Goal: Task Accomplishment & Management: Manage account settings

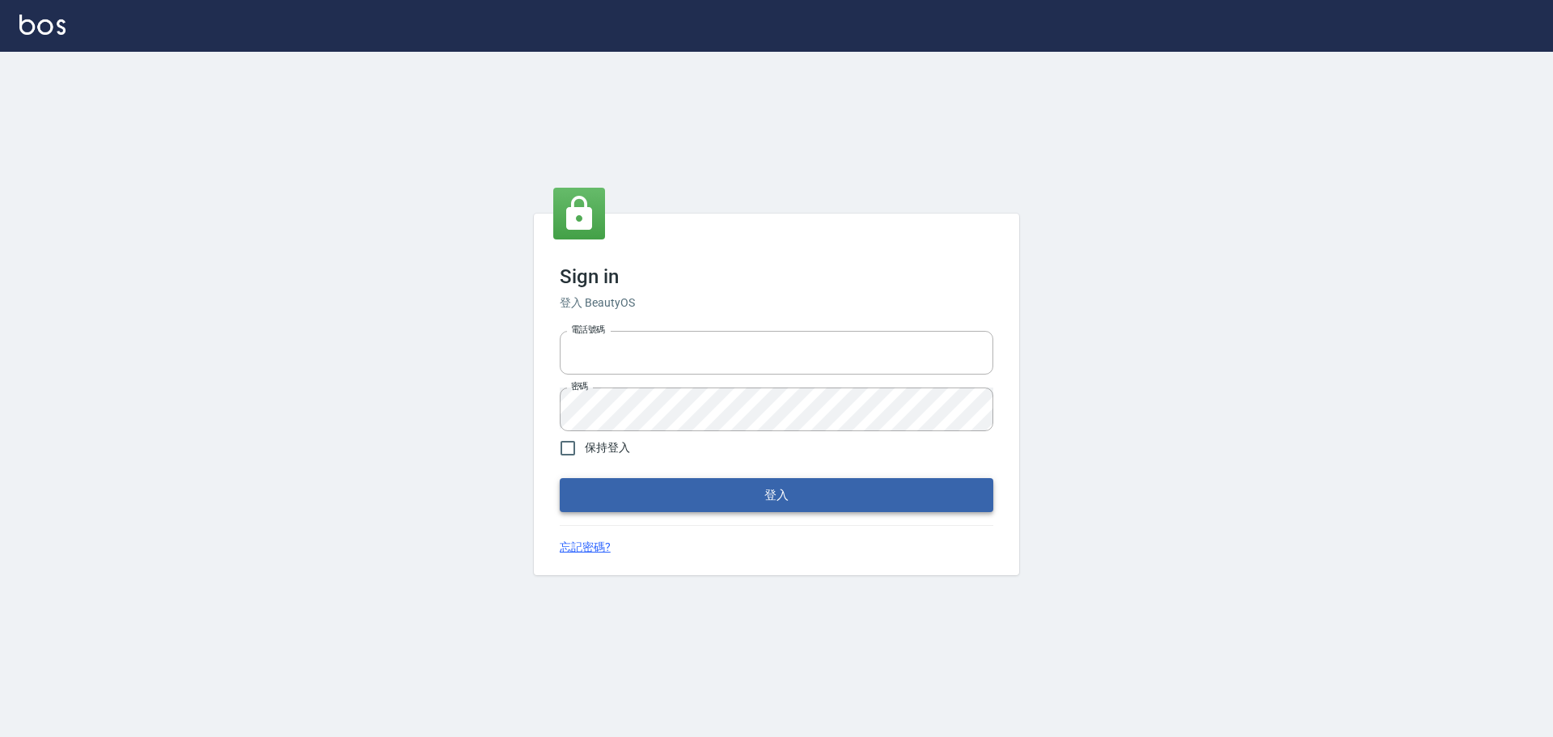
type input "0976570099"
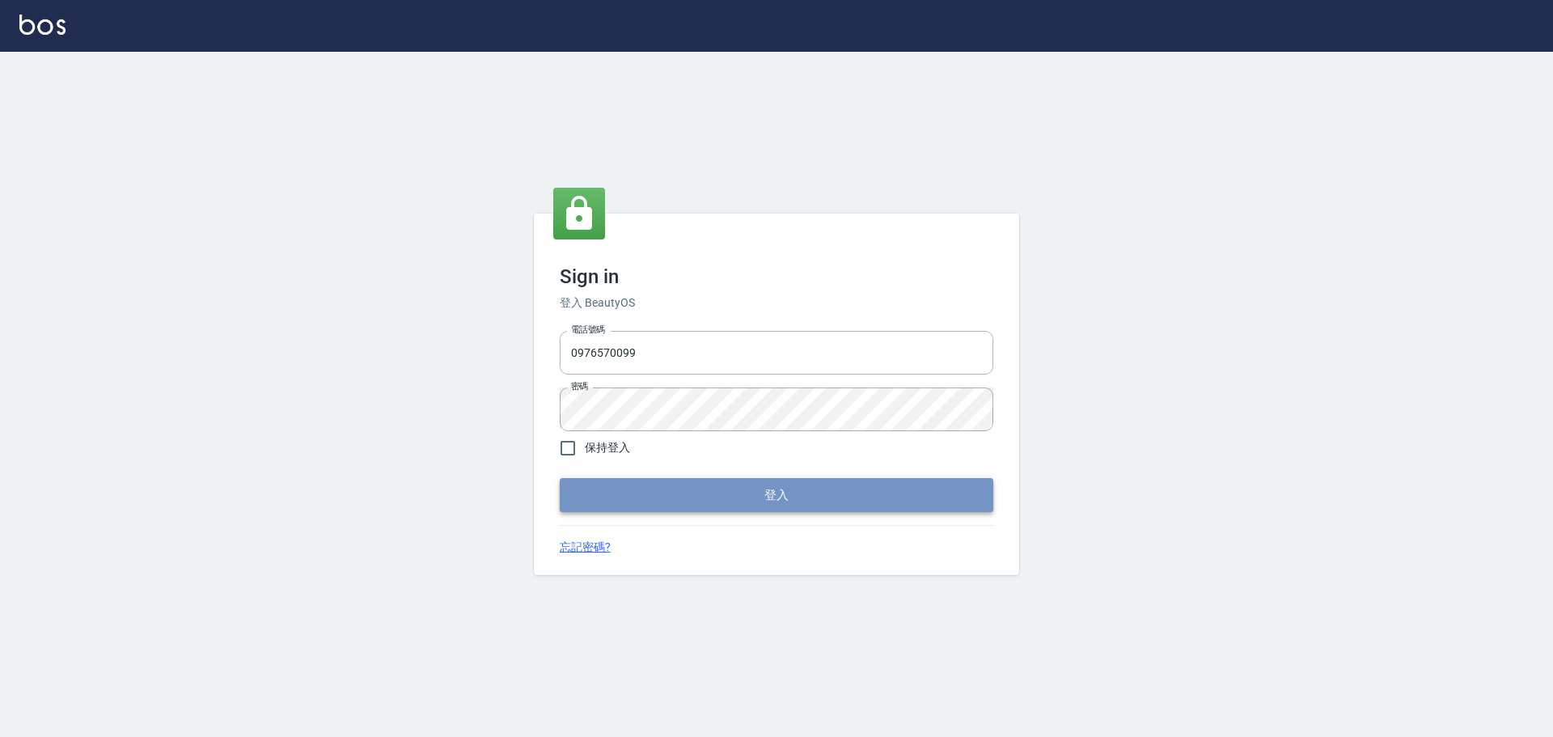
click at [659, 489] on button "登入" at bounding box center [777, 495] width 434 height 34
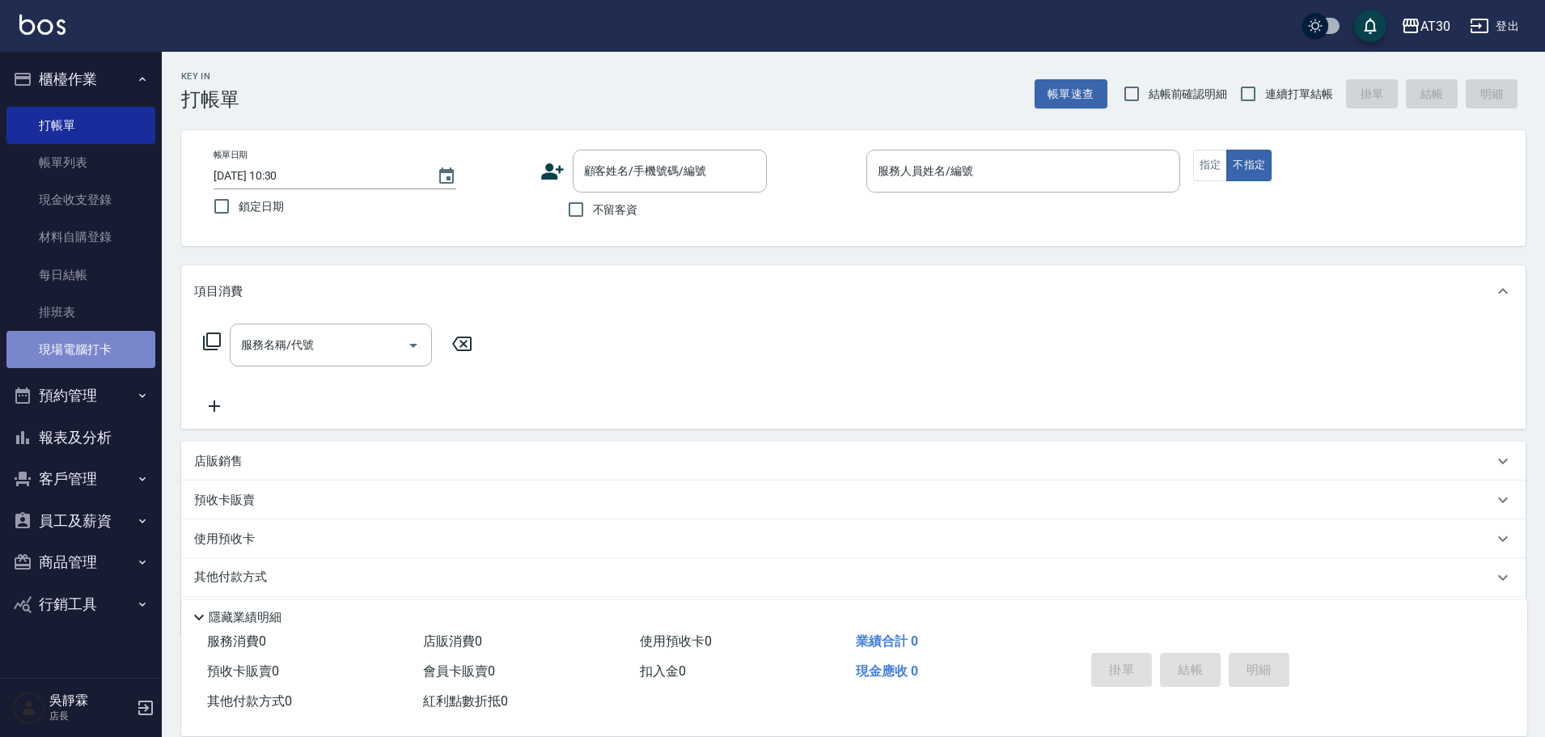
click at [108, 347] on link "現場電腦打卡" at bounding box center [80, 349] width 149 height 37
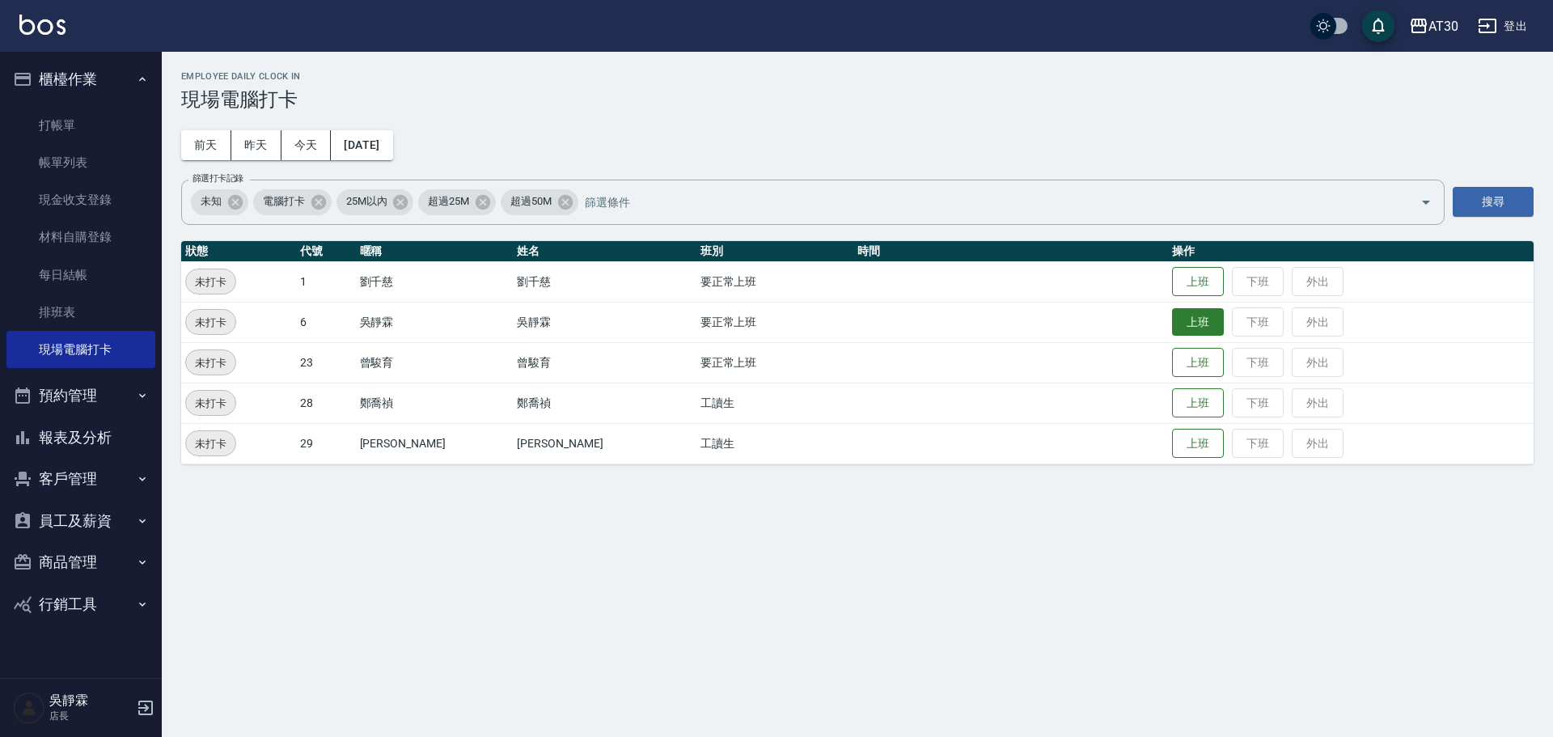
click at [1172, 325] on button "上班" at bounding box center [1198, 322] width 52 height 28
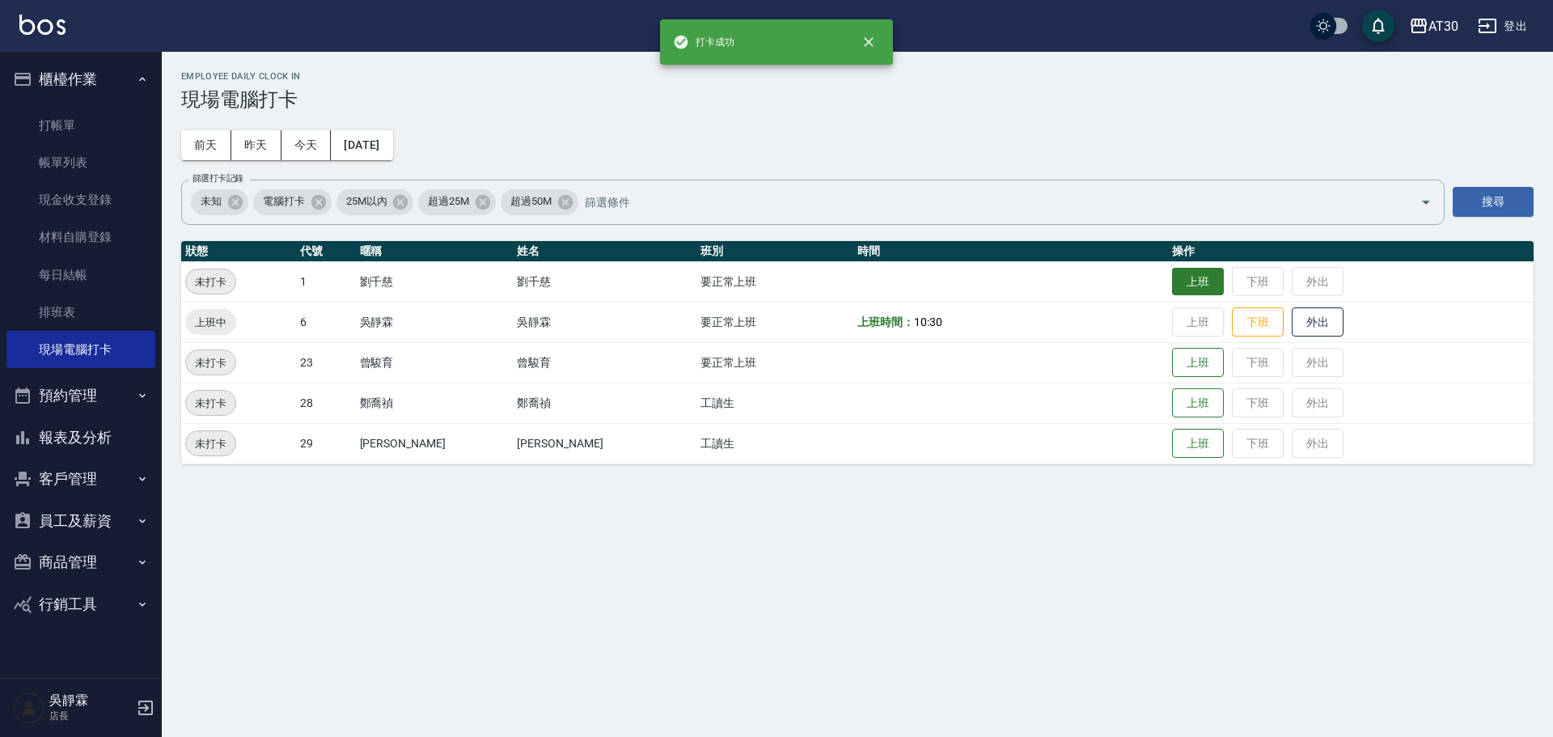
click at [1193, 272] on button "上班" at bounding box center [1198, 282] width 52 height 28
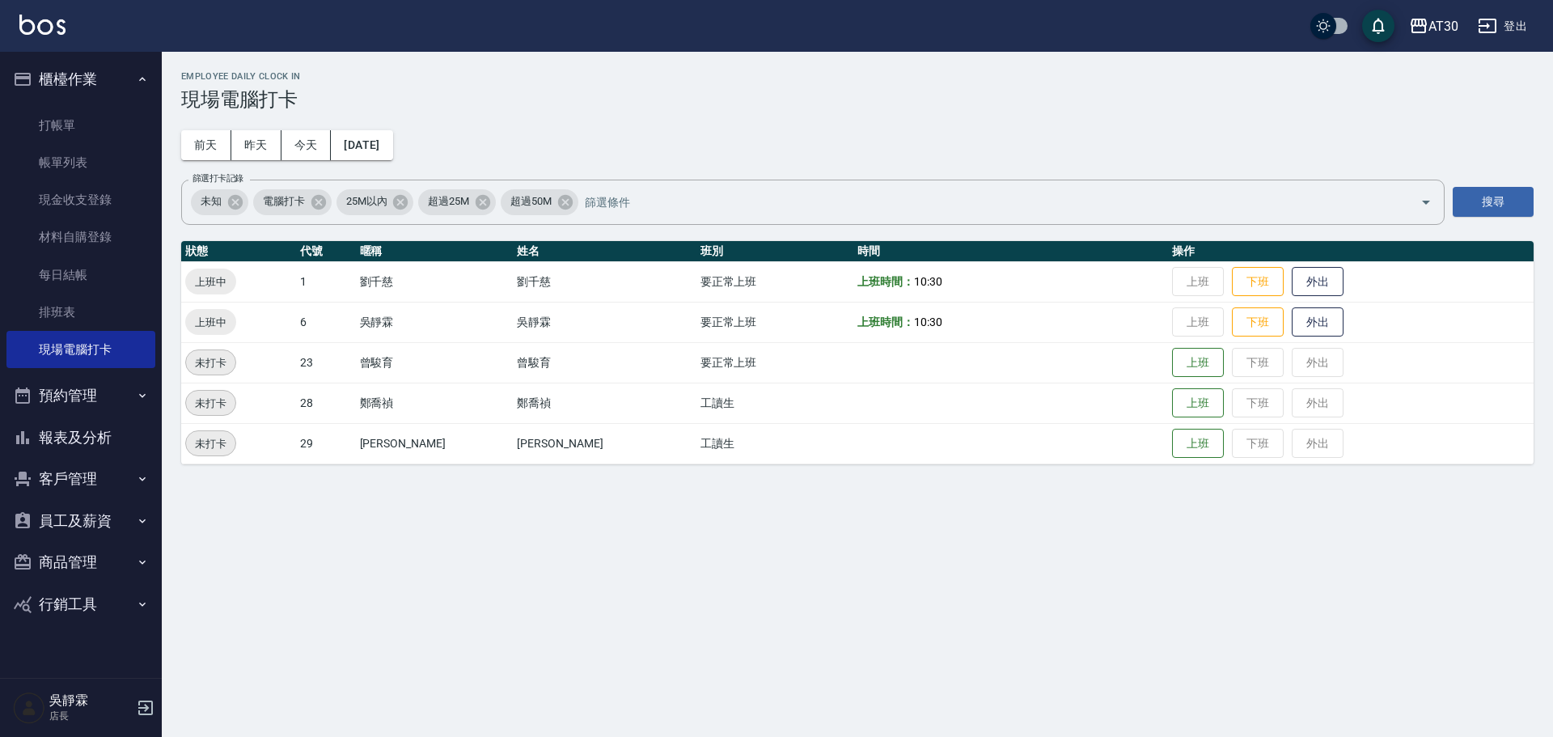
click at [89, 510] on button "員工及薪資" at bounding box center [80, 521] width 149 height 42
click at [93, 573] on link "員工列表" at bounding box center [80, 566] width 149 height 37
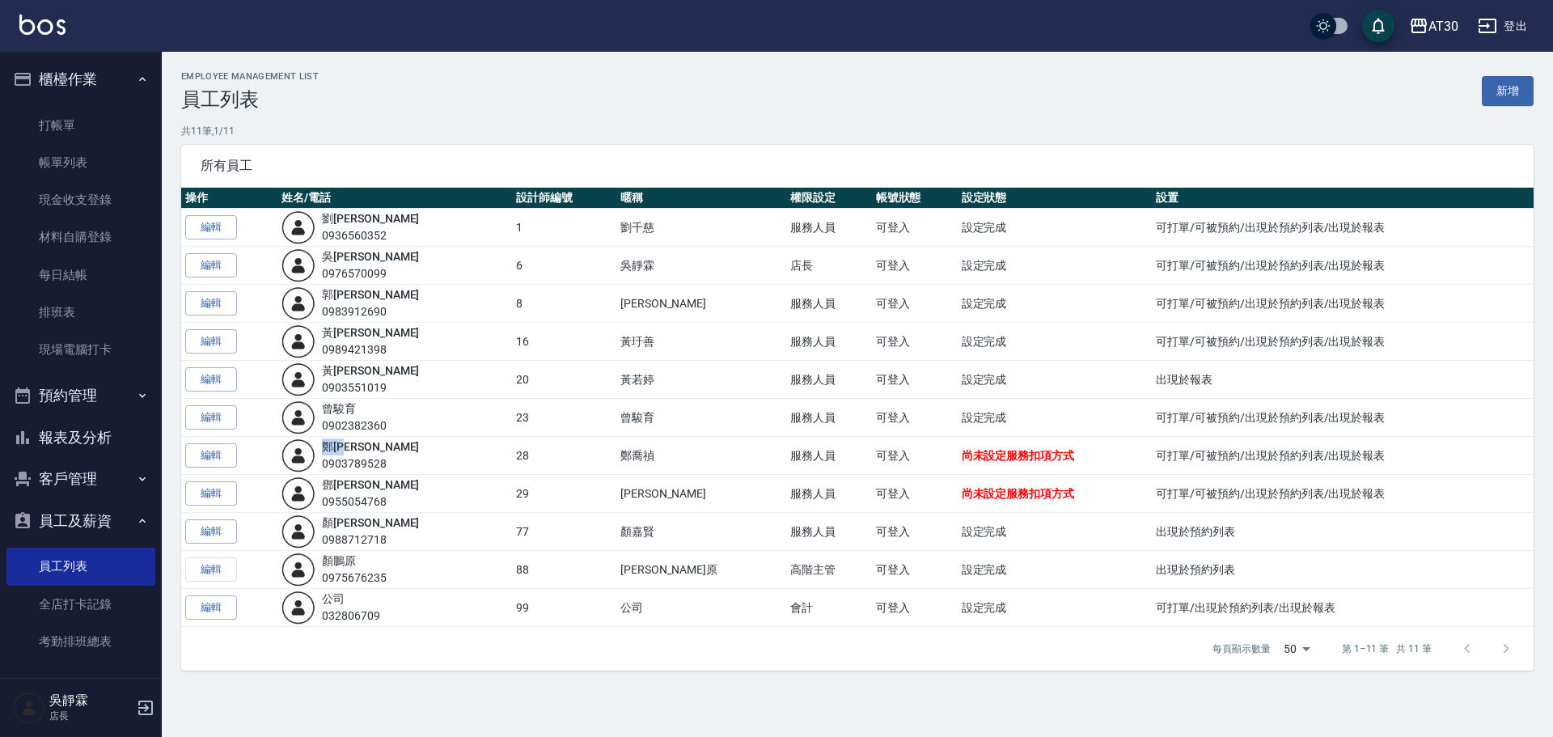
drag, startPoint x: 378, startPoint y: 446, endPoint x: 328, endPoint y: 442, distance: 50.3
click at [328, 442] on div "[PERSON_NAME]0903789528" at bounding box center [394, 455] width 226 height 34
drag, startPoint x: 345, startPoint y: 442, endPoint x: 220, endPoint y: 458, distance: 126.3
click at [220, 458] on link "編輯" at bounding box center [211, 455] width 52 height 25
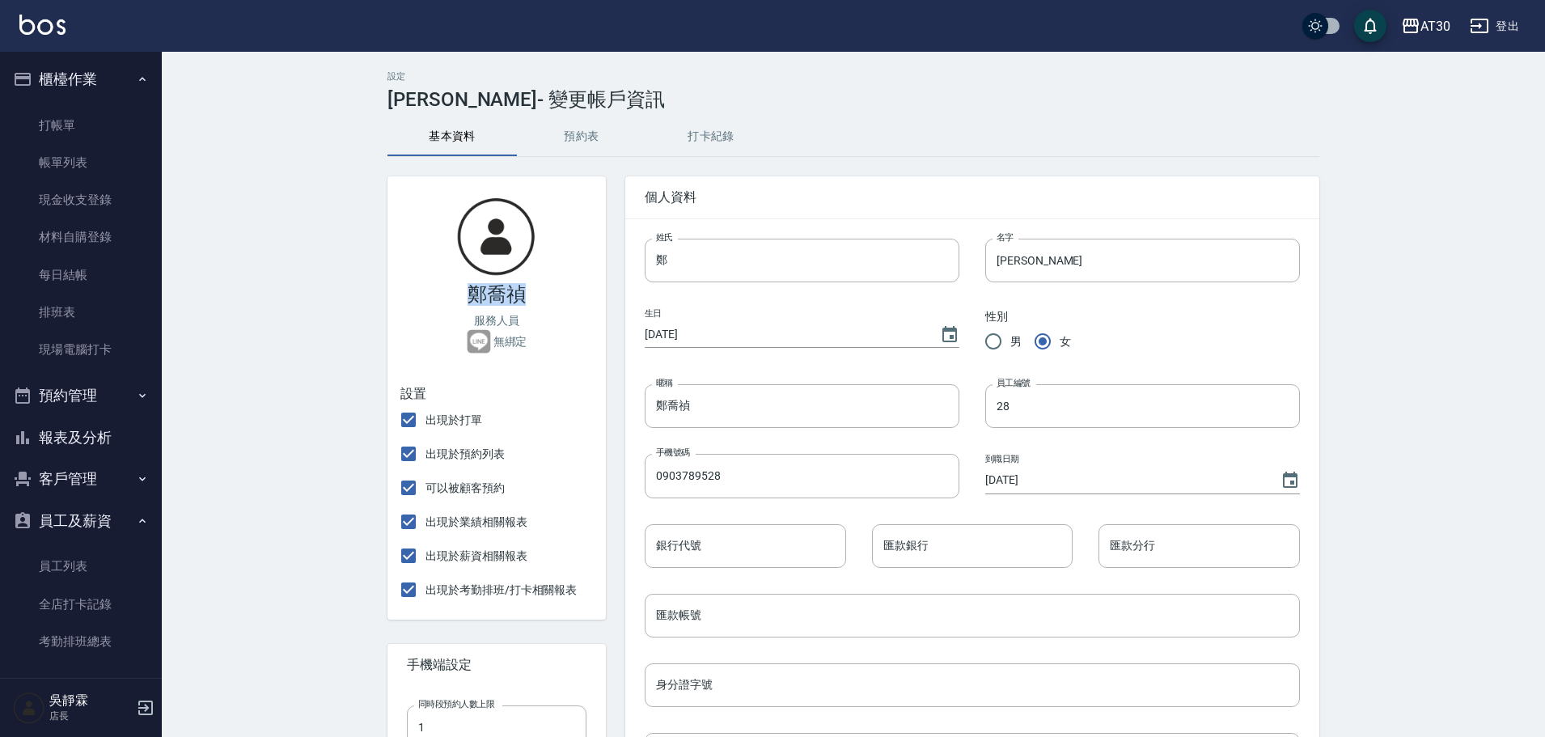
drag, startPoint x: 535, startPoint y: 297, endPoint x: 467, endPoint y: 301, distance: 68.1
click at [467, 301] on div "[PERSON_NAME]人員 無綁定" at bounding box center [496, 274] width 218 height 197
drag, startPoint x: 704, startPoint y: 406, endPoint x: 632, endPoint y: 408, distance: 72.0
click at [632, 408] on div "暱稱 [PERSON_NAME]" at bounding box center [789, 393] width 340 height 70
click at [91, 563] on link "員工列表" at bounding box center [80, 566] width 149 height 37
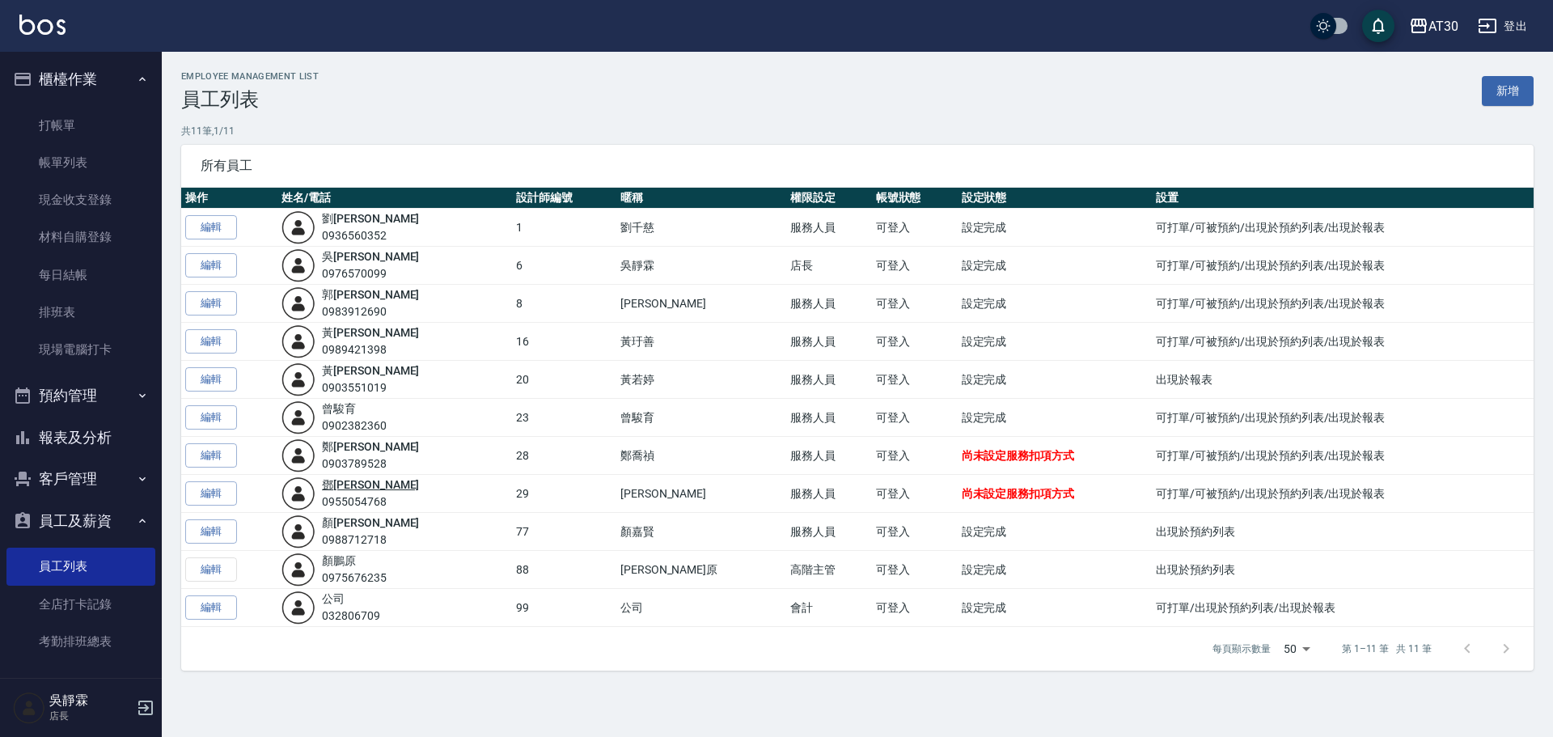
click at [356, 488] on link "[PERSON_NAME]" at bounding box center [370, 484] width 97 height 13
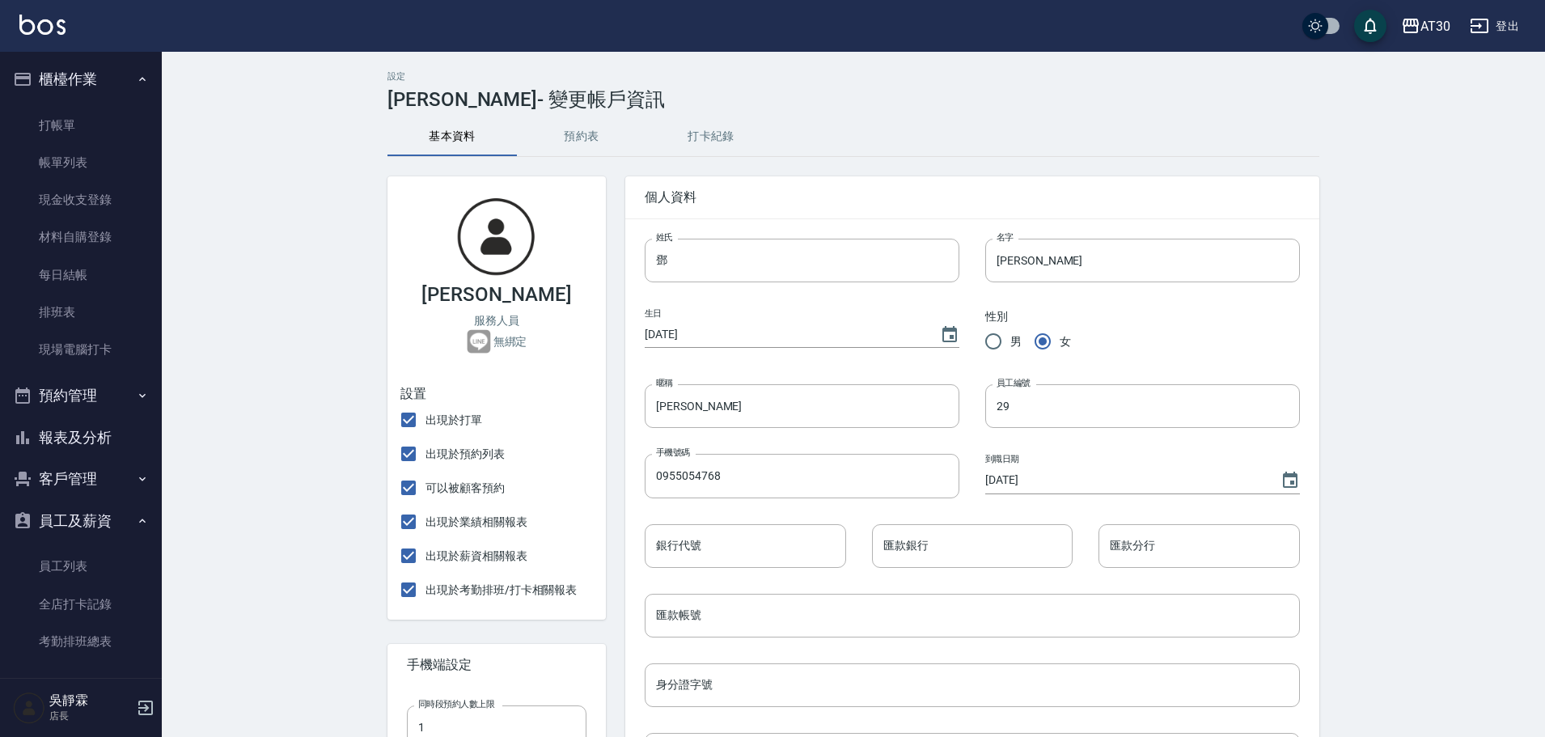
click at [356, 488] on div "設定 [PERSON_NAME] - 變更帳戶資訊 基本資料 預約表 打卡紀錄 [PERSON_NAME] 服務人員 無綁定 設置 出現於打單 出現於預約列…" at bounding box center [772, 644] width 1545 height 1289
drag, startPoint x: 732, startPoint y: 405, endPoint x: 602, endPoint y: 408, distance: 130.3
click at [602, 408] on div "[PERSON_NAME] 服務人員 無綁定 設置 出現於打單 出現於預約列表 可以被顧客預約 出現於業績相關報表 出現於薪資相關報表 出現於考勤排班/打卡…" at bounding box center [843, 713] width 951 height 1113
